Goal: Check status: Check status

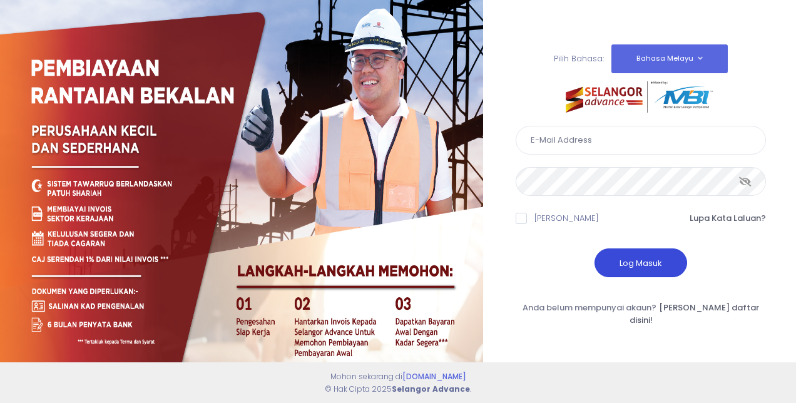
type input "[EMAIL_ADDRESS][DOMAIN_NAME]"
click at [648, 273] on button "Log Masuk" at bounding box center [640, 262] width 93 height 29
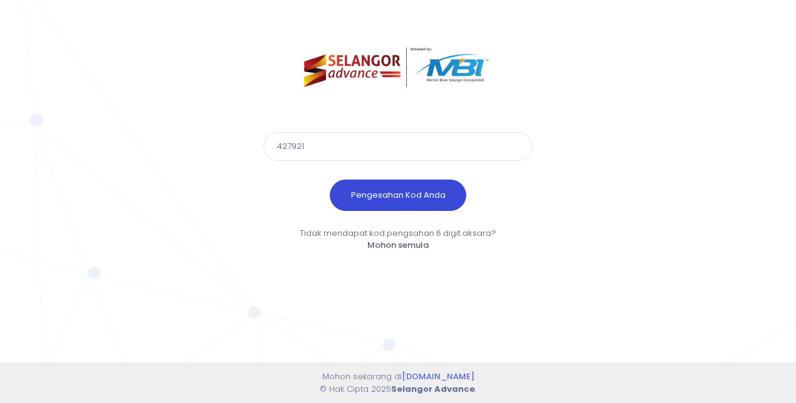
type input "427921"
click at [427, 198] on button "Pengesahan Kod Anda" at bounding box center [398, 195] width 136 height 31
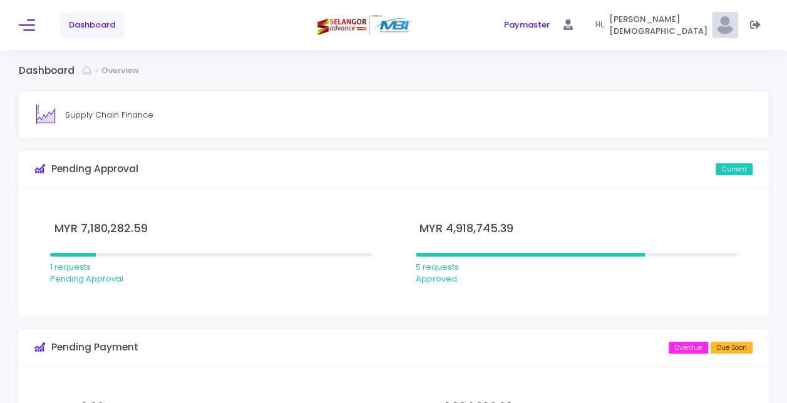
click at [103, 223] on span "MYR 7,180,282.59" at bounding box center [99, 228] width 98 height 17
click at [23, 18] on button at bounding box center [27, 25] width 16 height 16
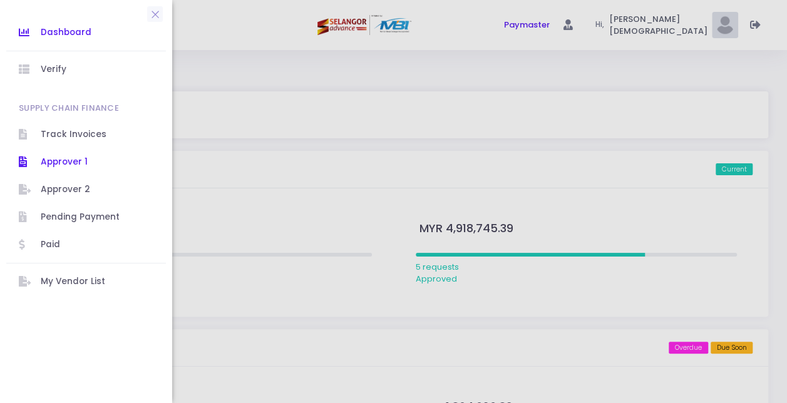
click at [82, 164] on span "Approver 1" at bounding box center [97, 162] width 113 height 16
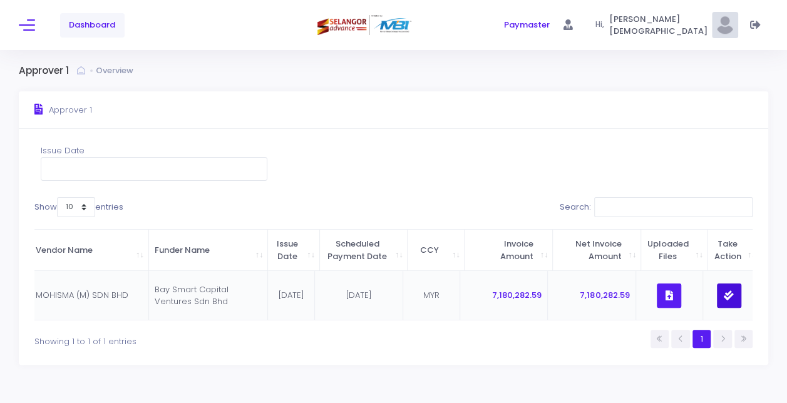
click at [733, 295] on icon "button" at bounding box center [728, 295] width 10 height 0
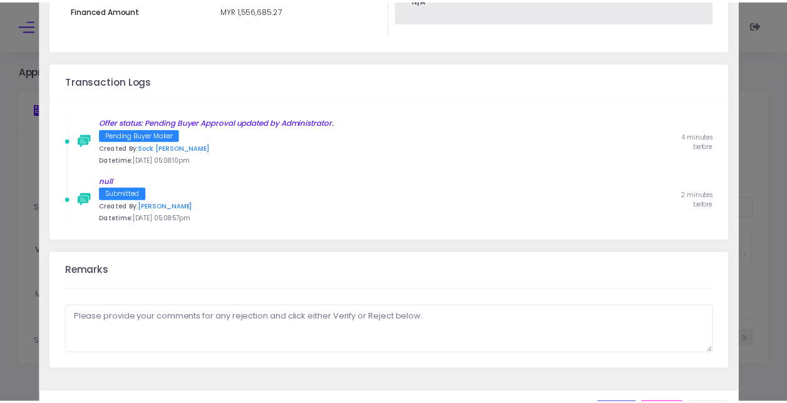
scroll to position [608, 0]
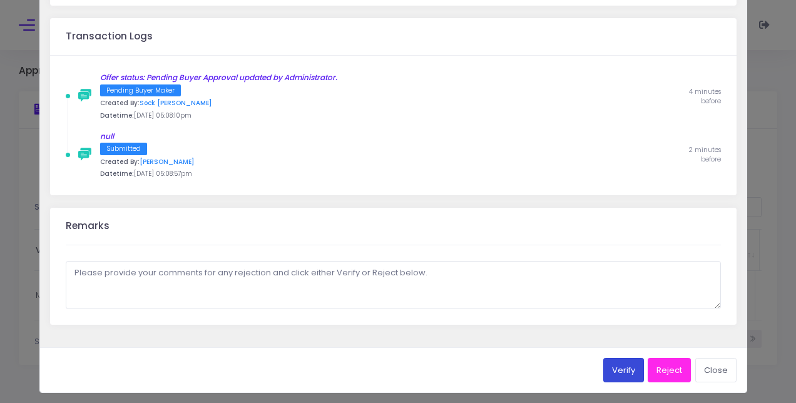
click at [617, 365] on button "Verify" at bounding box center [623, 370] width 41 height 24
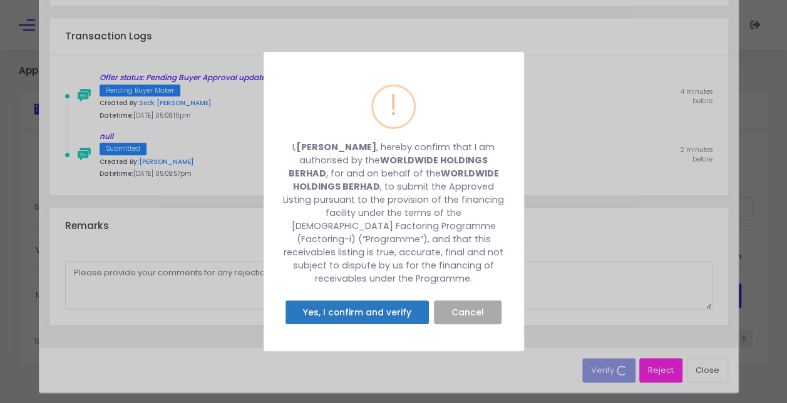
click at [359, 305] on button "Yes, I confirm and verify" at bounding box center [356, 312] width 143 height 24
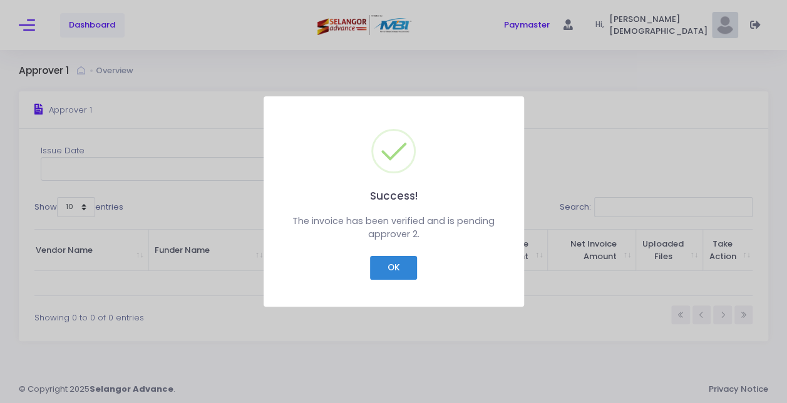
click at [359, 305] on div "Success! × The invoice has been verified and is pending approver 2. OK Cancel" at bounding box center [393, 201] width 260 height 210
click at [405, 265] on button "OK" at bounding box center [393, 268] width 47 height 24
